Goal: Transaction & Acquisition: Register for event/course

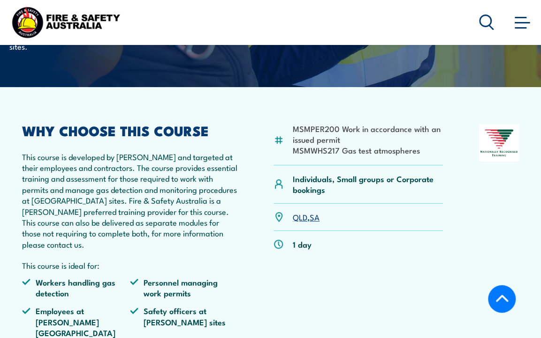
scroll to position [141, 0]
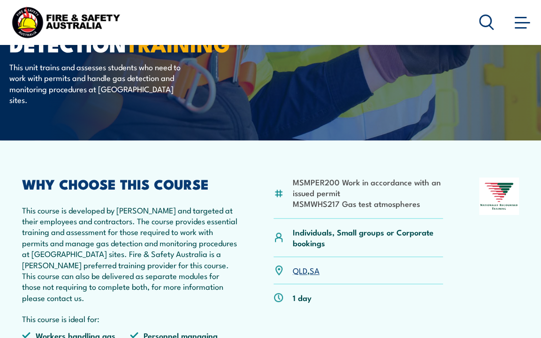
click at [521, 23] on span at bounding box center [521, 22] width 15 height 1
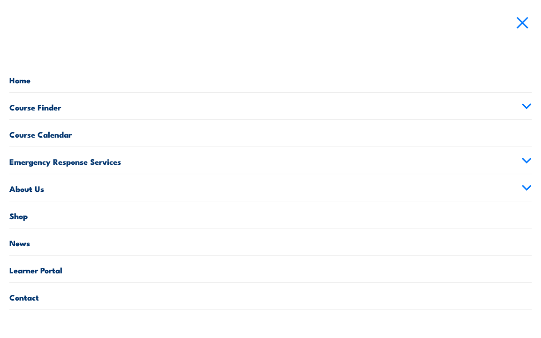
click at [524, 24] on span at bounding box center [522, 23] width 12 height 12
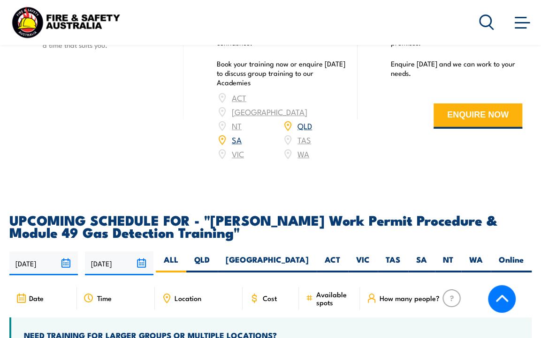
scroll to position [1359, 0]
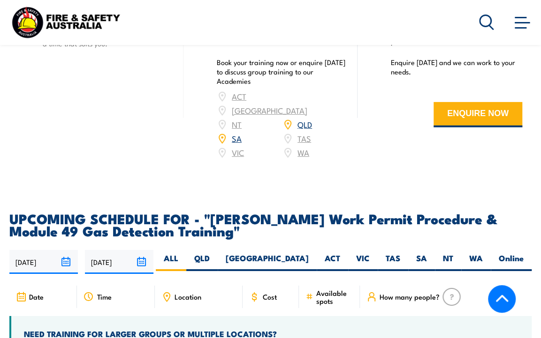
click at [64, 250] on input "27/08/2025" at bounding box center [43, 262] width 68 height 24
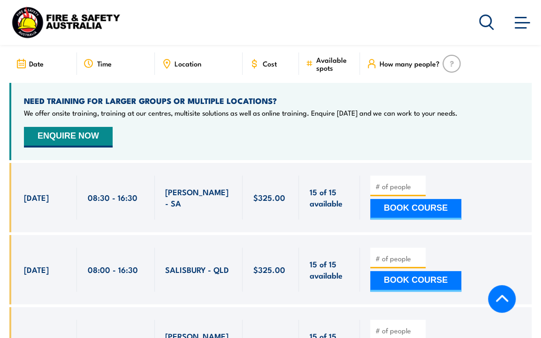
scroll to position [1594, 0]
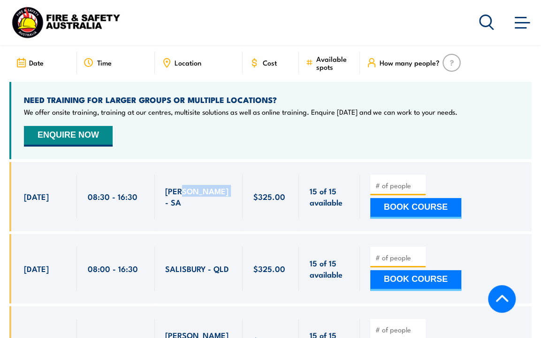
drag, startPoint x: 222, startPoint y: 114, endPoint x: 188, endPoint y: 109, distance: 34.2
click at [188, 186] on span "WINGFIELD - SA" at bounding box center [199, 197] width 68 height 22
drag, startPoint x: 233, startPoint y: 186, endPoint x: 128, endPoint y: 180, distance: 106.1
click at [128, 234] on div "22 Sep, 2025, 08:00 - 08:00" at bounding box center [270, 268] width 522 height 69
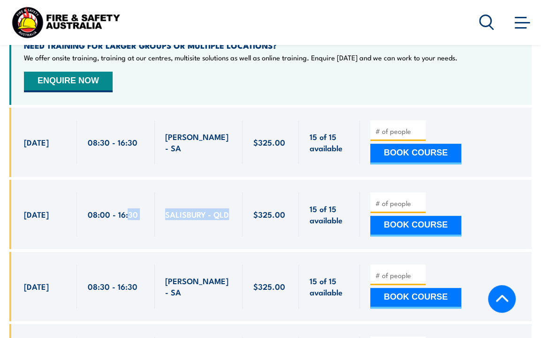
scroll to position [1688, 0]
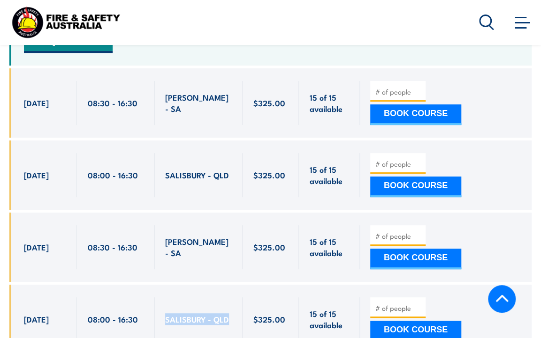
drag, startPoint x: 229, startPoint y: 233, endPoint x: 135, endPoint y: 237, distance: 93.8
click at [135, 285] on div "30 Oct, 2025, 08:00 - 08:00" at bounding box center [270, 319] width 522 height 69
drag, startPoint x: 307, startPoint y: 85, endPoint x: 339, endPoint y: 93, distance: 33.7
click at [339, 141] on div "15 of 15 available" at bounding box center [329, 175] width 61 height 69
drag, startPoint x: 339, startPoint y: 93, endPoint x: 330, endPoint y: 93, distance: 9.9
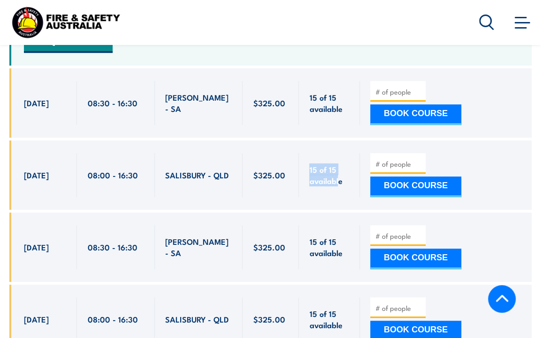
click at [330, 164] on span "15 of 15 available" at bounding box center [329, 175] width 40 height 22
click at [352, 141] on div "15 of 15 available" at bounding box center [329, 175] width 61 height 69
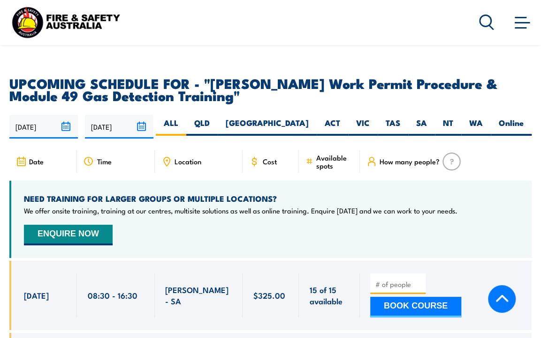
scroll to position [1547, 0]
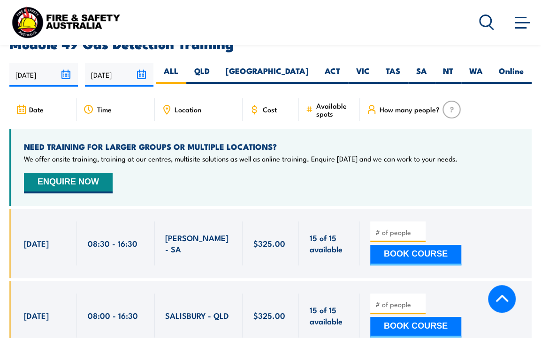
click at [412, 317] on button "BOOK COURSE" at bounding box center [415, 327] width 91 height 21
click at [404, 300] on input "number" at bounding box center [398, 304] width 47 height 9
type input "1"
click at [455, 294] on div "1 BOOK COURSE" at bounding box center [444, 316] width 149 height 44
click at [435, 317] on button "BOOK COURSE" at bounding box center [415, 327] width 91 height 21
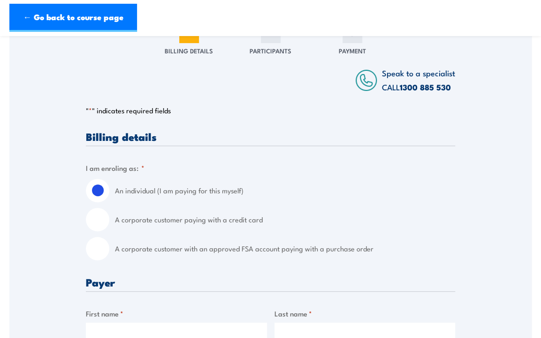
scroll to position [47, 0]
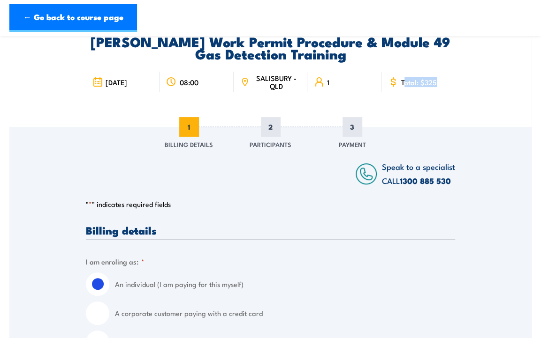
drag, startPoint x: 436, startPoint y: 83, endPoint x: 405, endPoint y: 83, distance: 31.4
click at [405, 83] on div "Total: $325" at bounding box center [418, 82] width 74 height 21
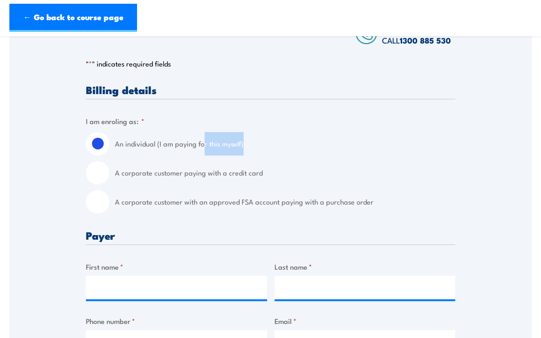
drag, startPoint x: 202, startPoint y: 145, endPoint x: 259, endPoint y: 141, distance: 57.4
click at [259, 141] on label "An individual (I am paying for this myself)" at bounding box center [285, 143] width 340 height 23
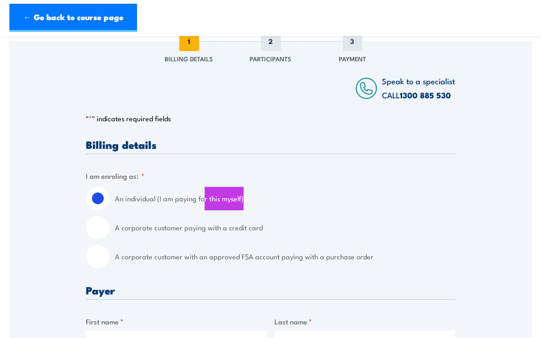
scroll to position [141, 0]
